Goal: Transaction & Acquisition: Subscribe to service/newsletter

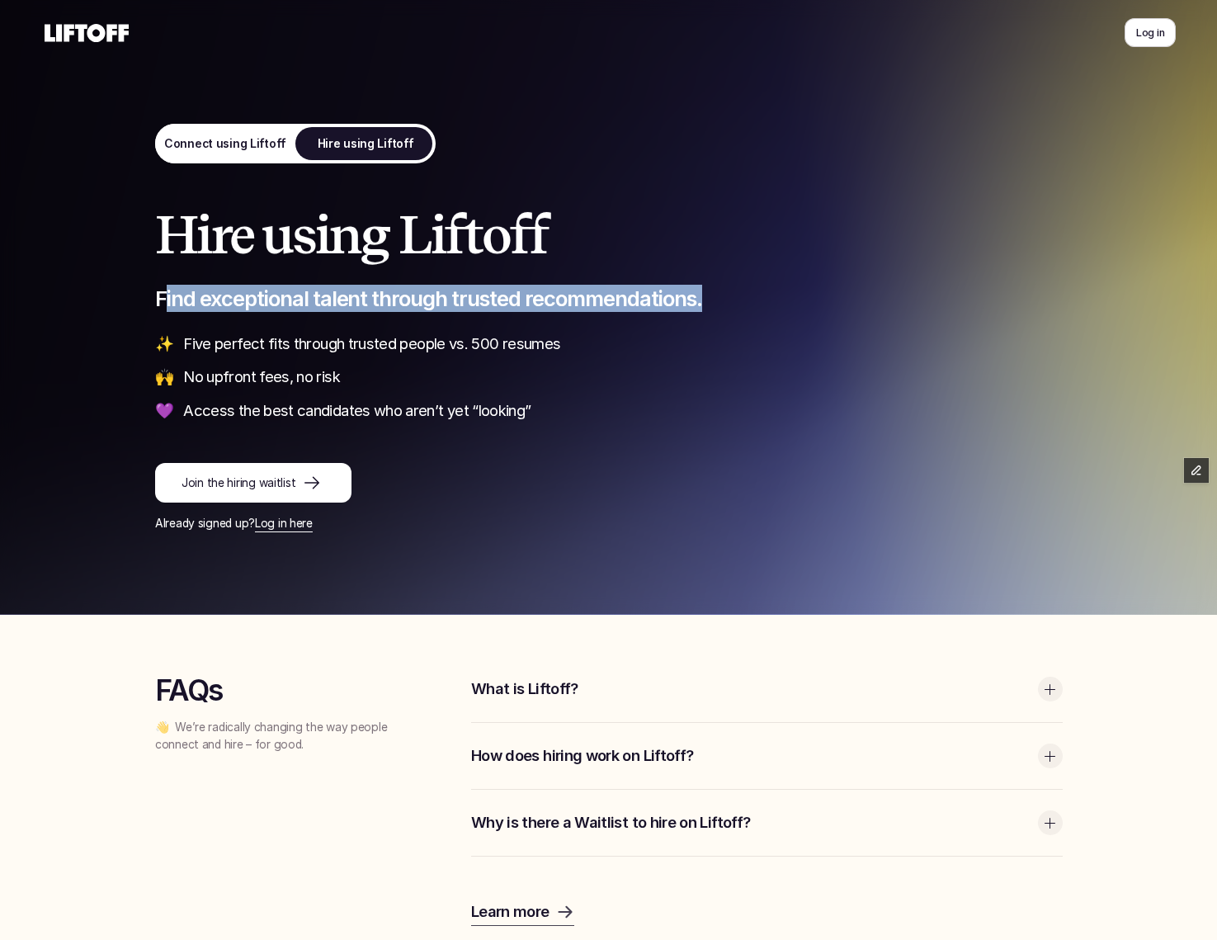
drag, startPoint x: 162, startPoint y: 300, endPoint x: 704, endPoint y: 298, distance: 542.3
click at [704, 298] on p "Find exceptional talent through trusted recommendations." at bounding box center [609, 298] width 908 height 27
drag, startPoint x: 613, startPoint y: 295, endPoint x: 400, endPoint y: 297, distance: 212.9
click at [400, 297] on p "Find exceptional talent through trusted recommendations." at bounding box center [609, 298] width 908 height 27
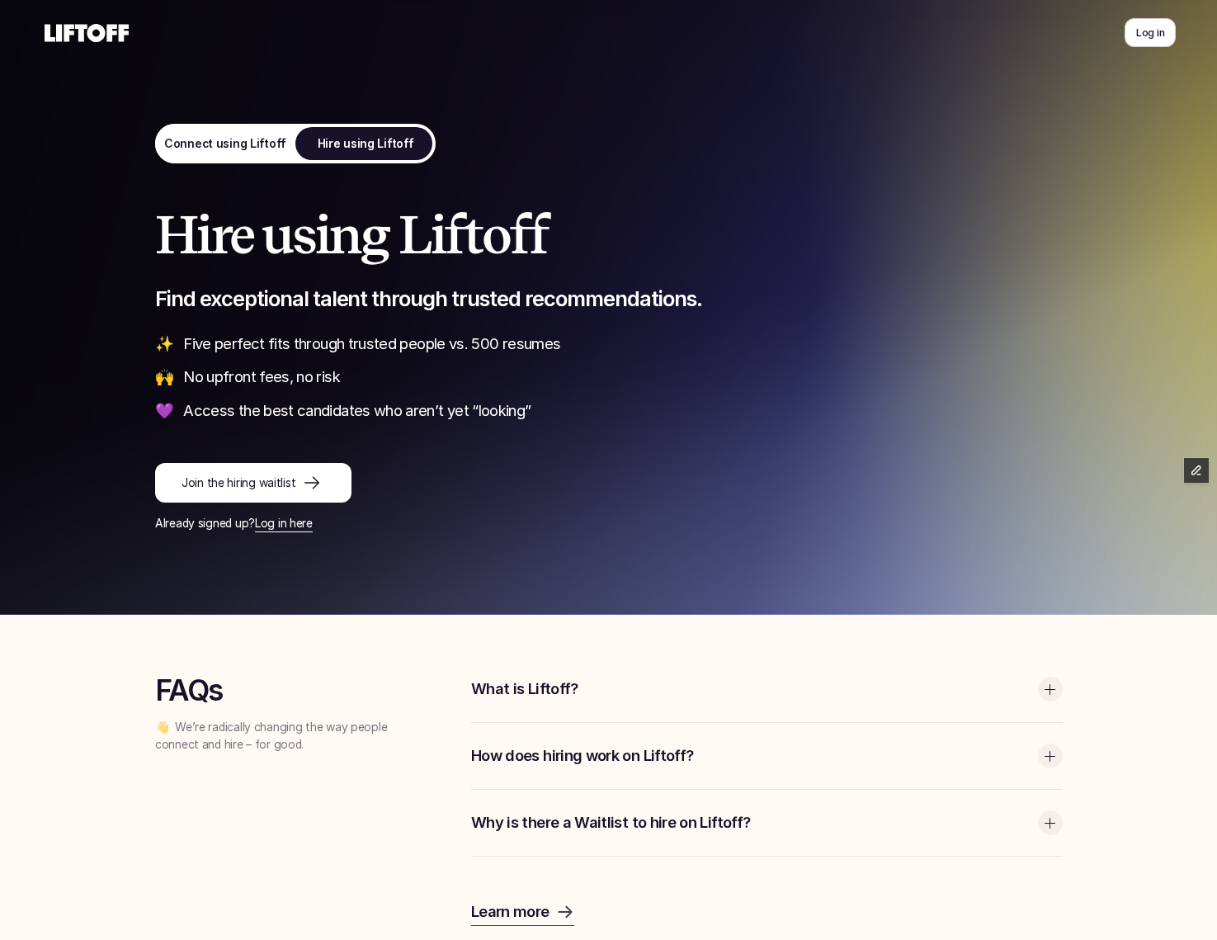
click at [278, 305] on p "Find exceptional talent through trusted recommendations." at bounding box center [609, 298] width 908 height 27
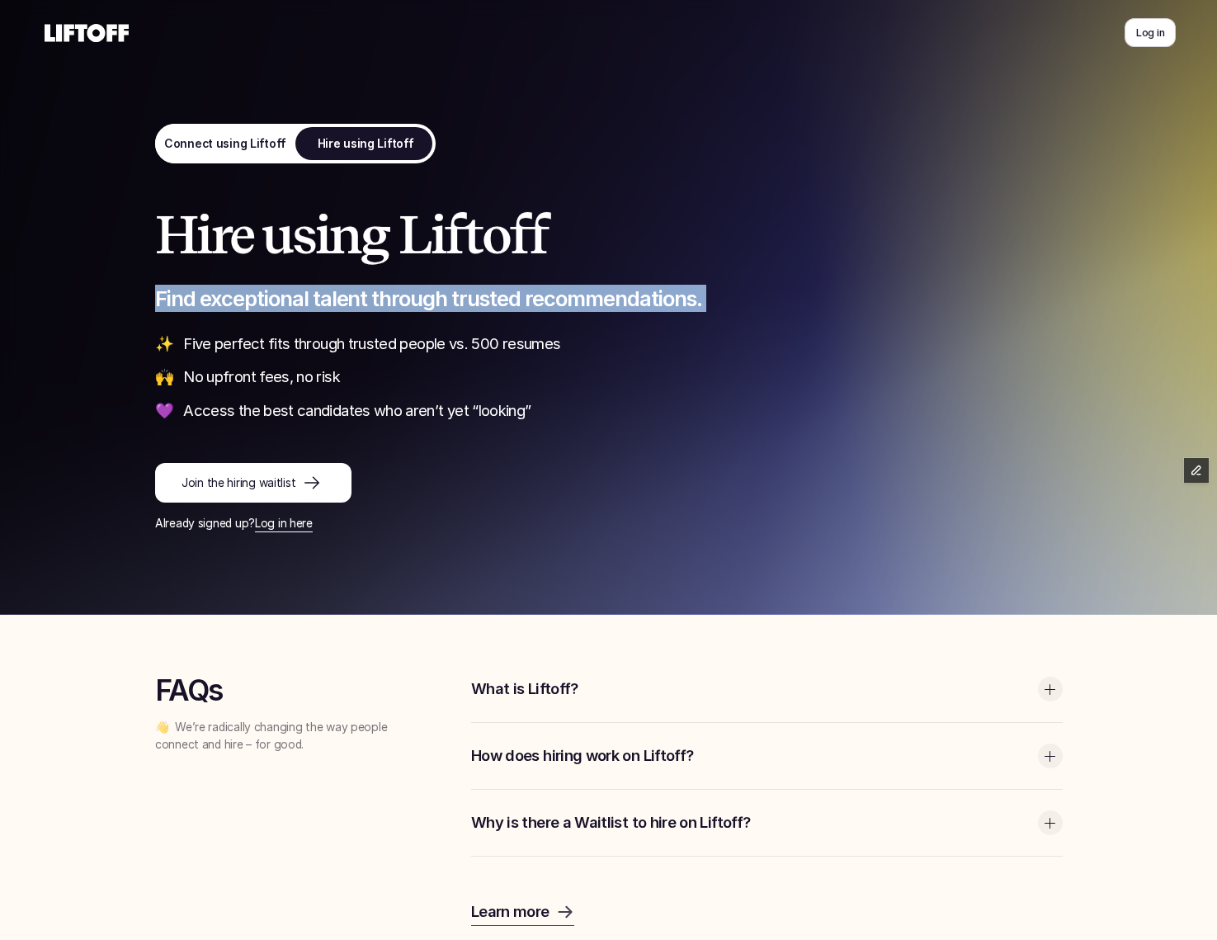
click at [278, 305] on p "Find exceptional talent through trusted recommendations." at bounding box center [609, 298] width 908 height 27
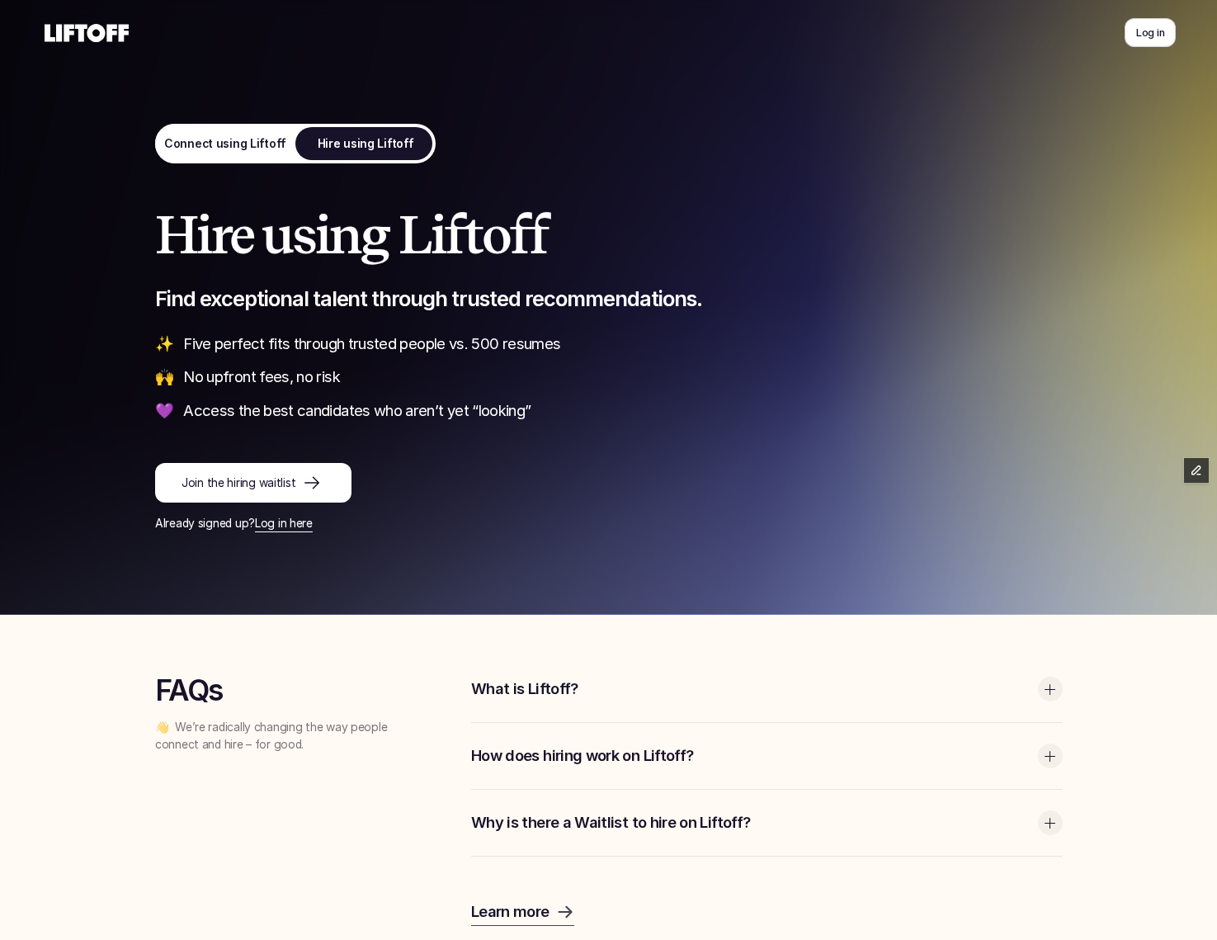
click at [426, 338] on p "Five perfect fits through trusted people vs. 500 resumes" at bounding box center [623, 343] width 880 height 21
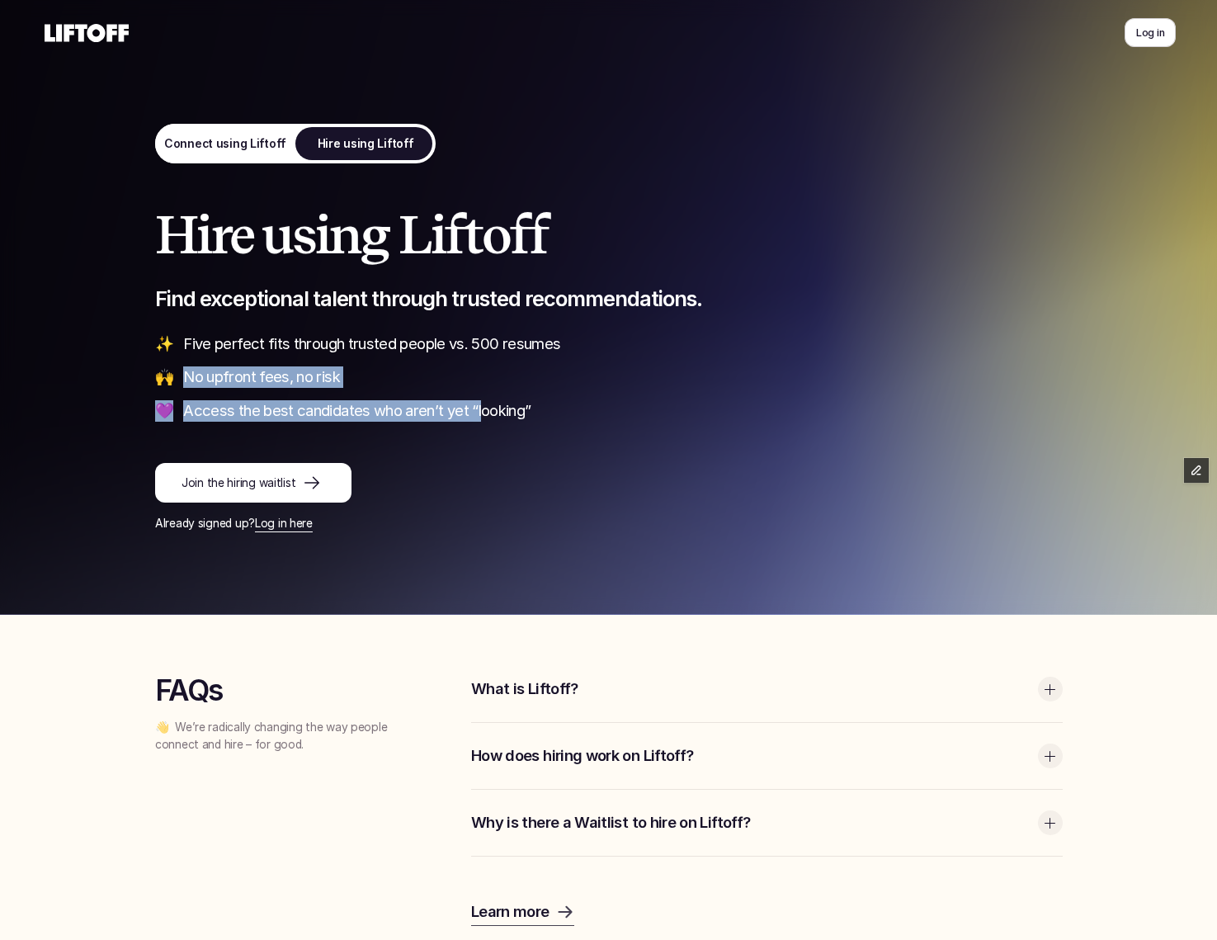
drag, startPoint x: 444, startPoint y: 414, endPoint x: 238, endPoint y: 365, distance: 212.2
click at [240, 366] on div "✨ Five perfect fits through trusted people vs. 500 resumes 🙌 No upfront fees, n…" at bounding box center [609, 377] width 908 height 88
click at [238, 365] on div "✨ Five perfect fits through trusted people vs. 500 resumes 🙌 No upfront fees, n…" at bounding box center [609, 377] width 908 height 88
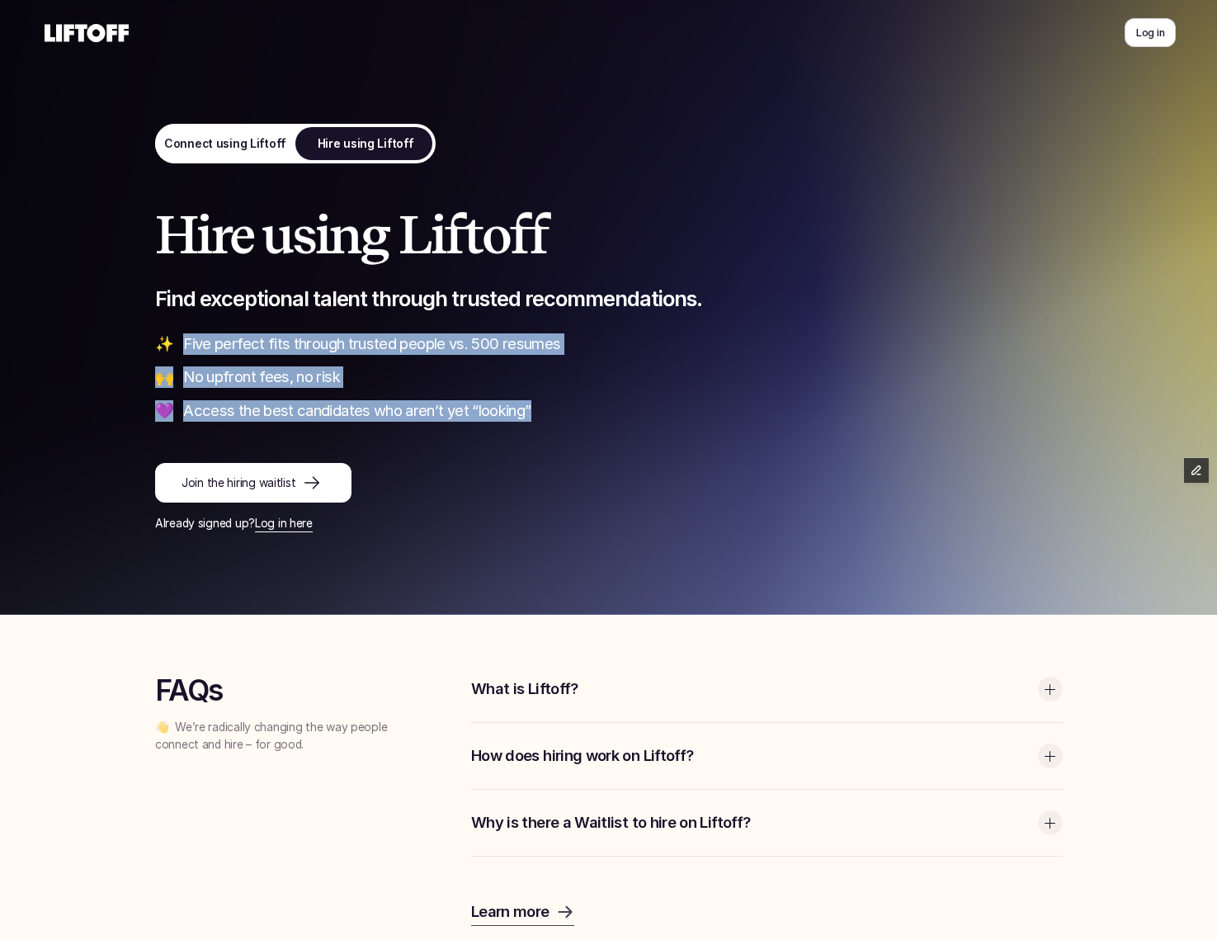
drag, startPoint x: 176, startPoint y: 333, endPoint x: 541, endPoint y: 432, distance: 378.8
click at [541, 432] on div "Hire using Liftoff Find exceptional talent through trusted recommendations. ✨ F…" at bounding box center [609, 369] width 908 height 326
drag, startPoint x: 578, startPoint y: 422, endPoint x: 158, endPoint y: 350, distance: 425.4
click at [158, 350] on div "Hire using Liftoff Find exceptional talent through trusted recommendations. ✨ F…" at bounding box center [609, 369] width 908 height 326
click at [345, 501] on div "Join the hiring waitlist" at bounding box center [253, 483] width 196 height 40
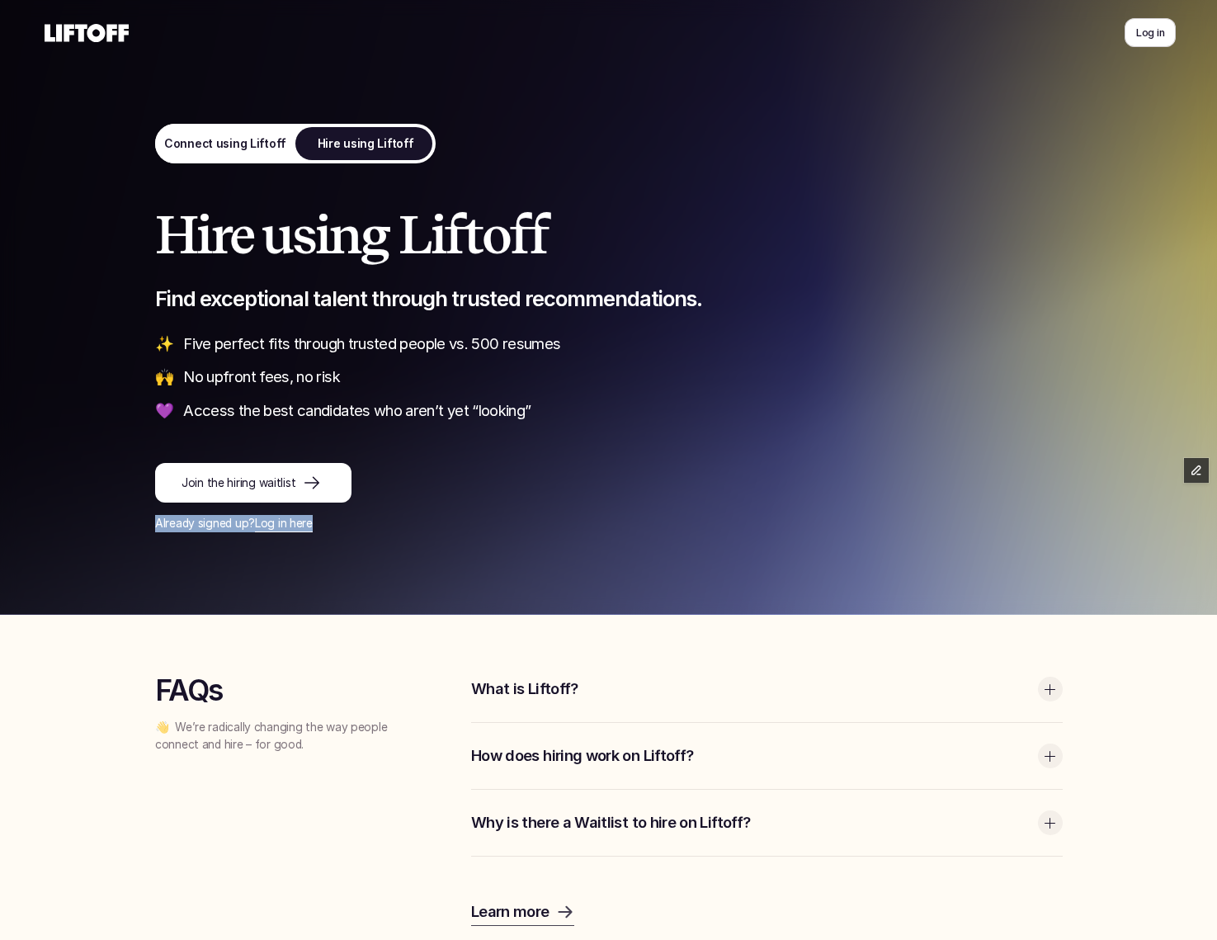
drag, startPoint x: 345, startPoint y: 521, endPoint x: 122, endPoint y: 517, distance: 222.9
click at [122, 517] on div "Hire using Liftoff Find exceptional talent through trusted recommendations. ✨ F…" at bounding box center [609, 307] width 990 height 615
click at [377, 656] on div "FAQs 👋 We’re radically changing the way people connect and hire – for good." at bounding box center [292, 704] width 275 height 97
